Goal: Information Seeking & Learning: Learn about a topic

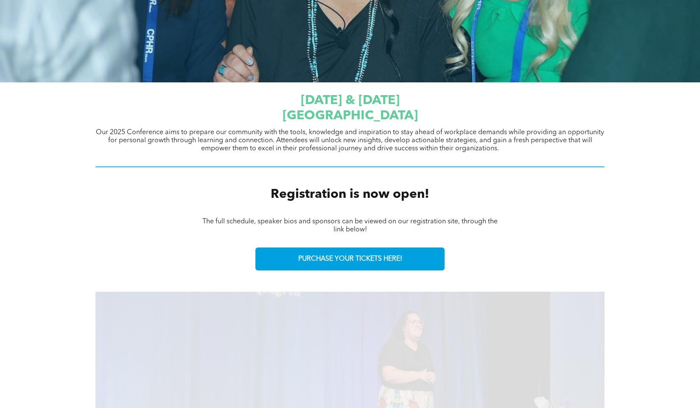
scroll to position [244, 0]
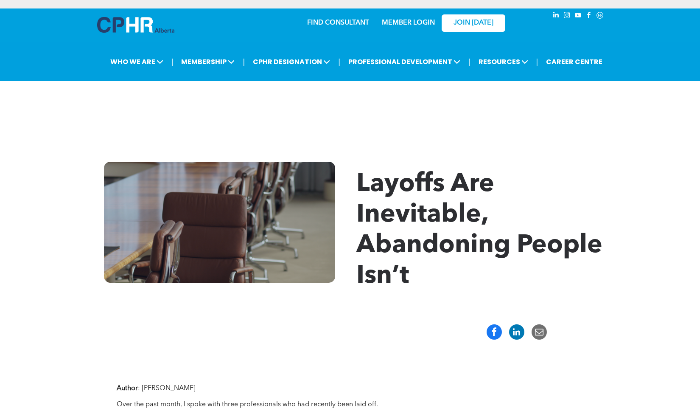
scroll to position [362, 0]
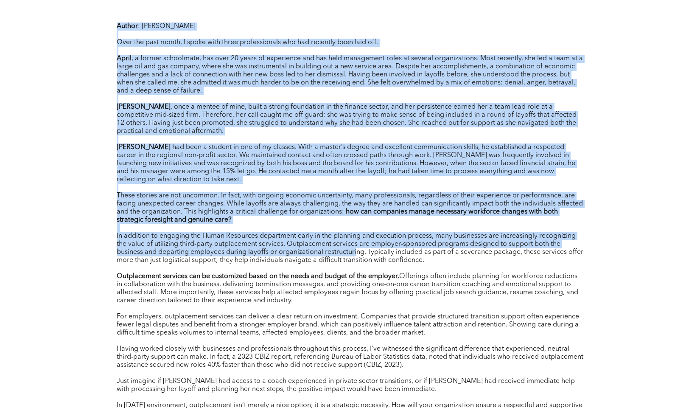
drag, startPoint x: 107, startPoint y: 26, endPoint x: 355, endPoint y: 246, distance: 331.0
click at [355, 246] on div "Author : [PERSON_NAME] Over the past month, I spoke with three professionals wh…" at bounding box center [349, 369] width 509 height 754
click at [355, 246] on span "In addition to engaging the Human Resources department early in the planning an…" at bounding box center [350, 248] width 467 height 31
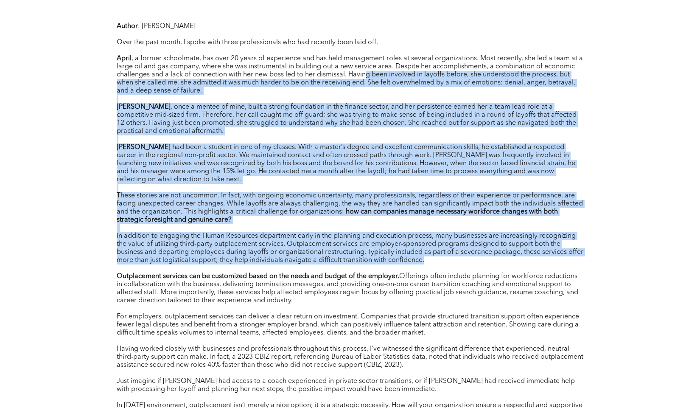
drag, startPoint x: 366, startPoint y: 76, endPoint x: 358, endPoint y: 273, distance: 197.5
click at [358, 273] on div "Author : Ada Tai Over the past month, I spoke with three professionals who had …" at bounding box center [350, 228] width 467 height 413
click at [358, 273] on strong "Outplacement services can be customized based on the needs and budget of the em…" at bounding box center [258, 276] width 283 height 7
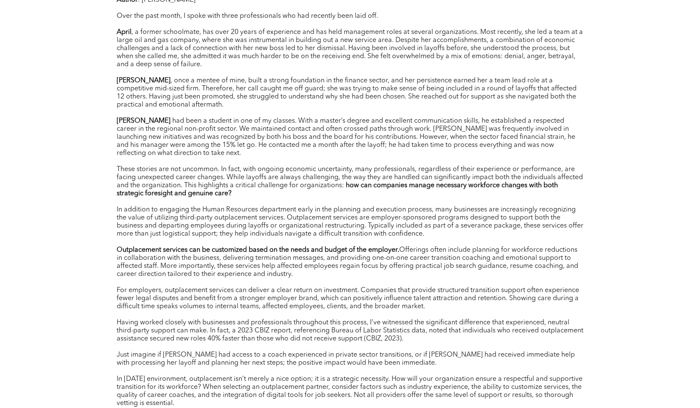
scroll to position [386, 0]
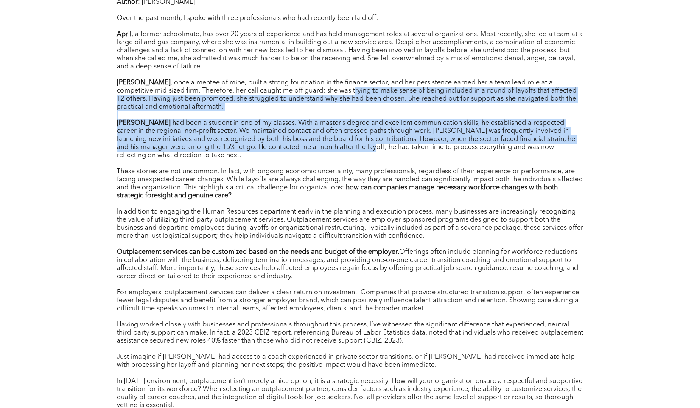
drag, startPoint x: 310, startPoint y: 145, endPoint x: 302, endPoint y: 91, distance: 54.4
click at [302, 91] on div "Author : Ada Tai Over the past month, I spoke with three professionals who had …" at bounding box center [350, 203] width 467 height 413
click at [302, 91] on span ", once a mentee of mine, built a strong foundation in the finance sector, and h…" at bounding box center [347, 94] width 460 height 31
